Goal: Information Seeking & Learning: Understand process/instructions

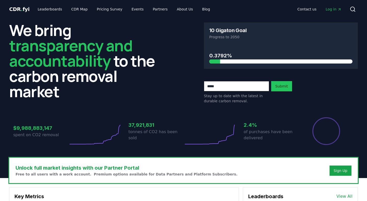
scroll to position [461, 0]
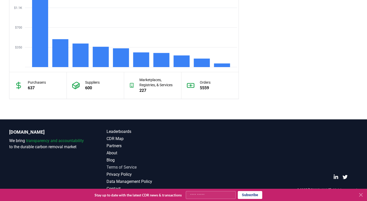
click at [128, 166] on link "Terms of Service" at bounding box center [145, 167] width 77 height 6
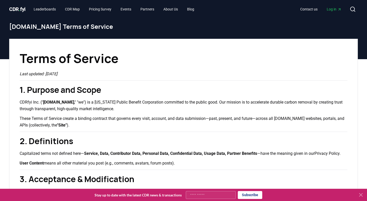
click at [187, 61] on h1 "Terms of Service" at bounding box center [184, 58] width 328 height 18
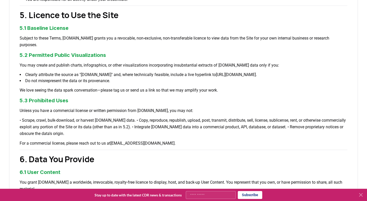
scroll to position [250, 0]
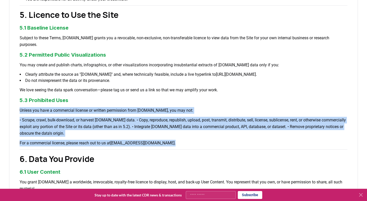
drag, startPoint x: 20, startPoint y: 110, endPoint x: 150, endPoint y: 142, distance: 134.0
click at [150, 142] on div "Terms of Service Last updated: [DATE] 1. Purpose and Scope CDRfyi Inc. (" [DOMA…" at bounding box center [183, 204] width 349 height 832
copy div "Unless you have a commercial license or written permission from [DOMAIN_NAME], …"
